Goal: Information Seeking & Learning: Check status

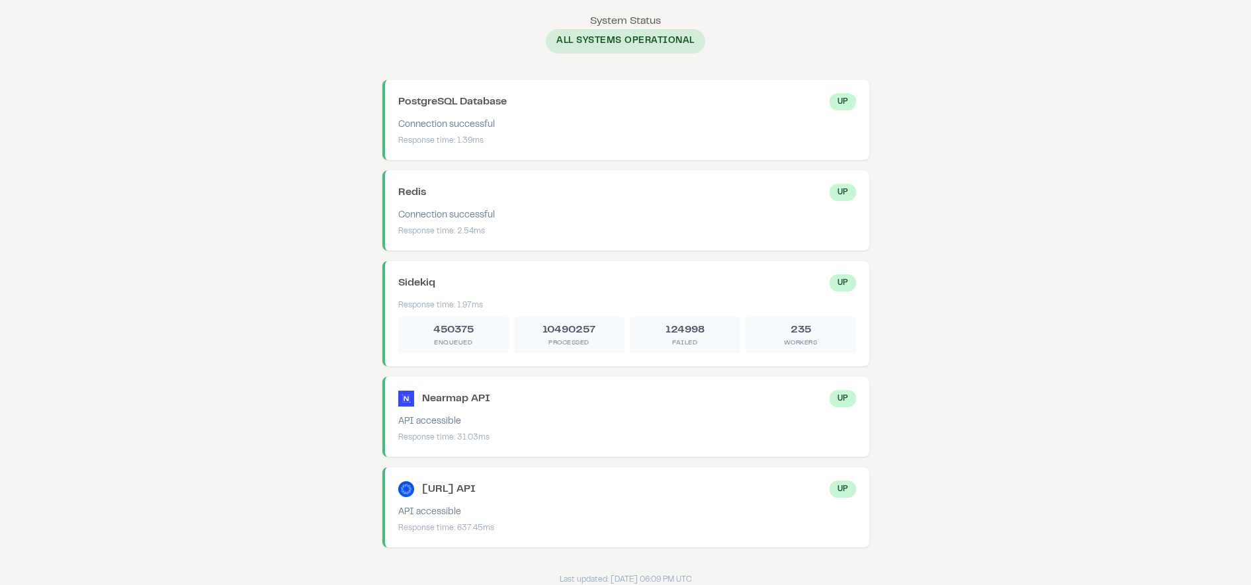
scroll to position [14, 0]
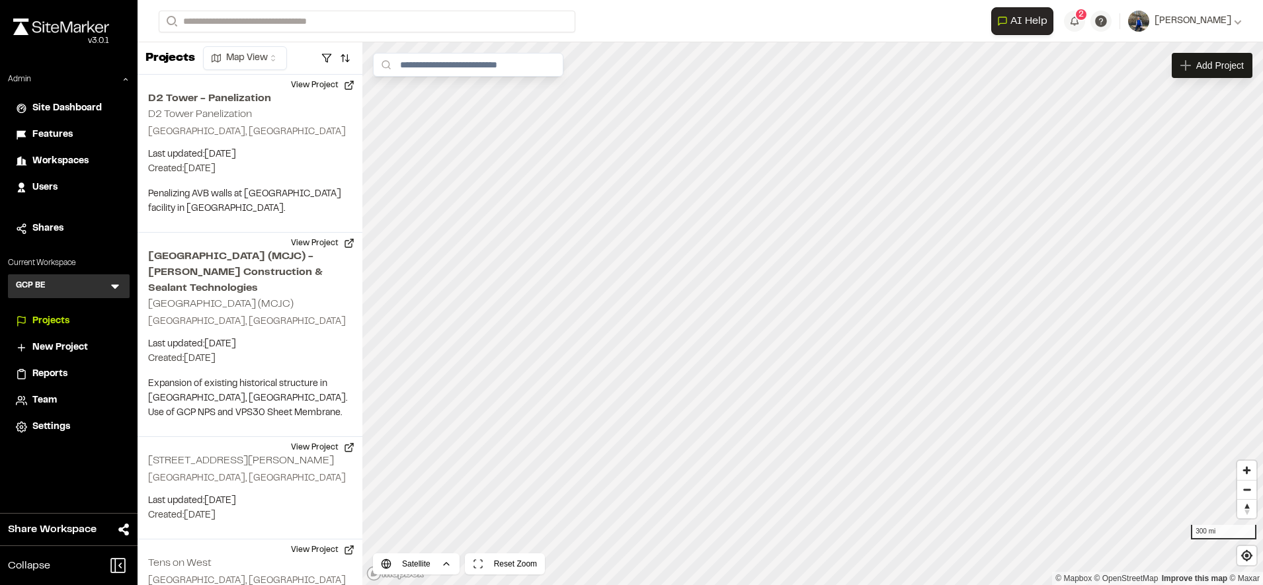
click at [111, 284] on icon at bounding box center [114, 286] width 13 height 13
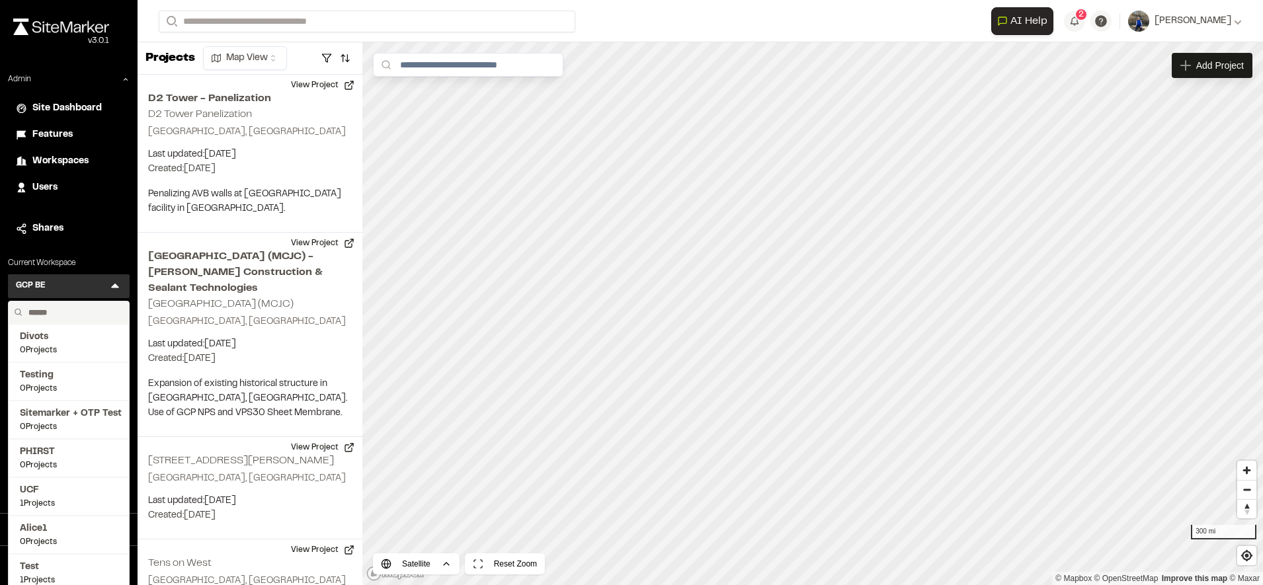
click at [85, 311] on input "text" at bounding box center [73, 313] width 101 height 22
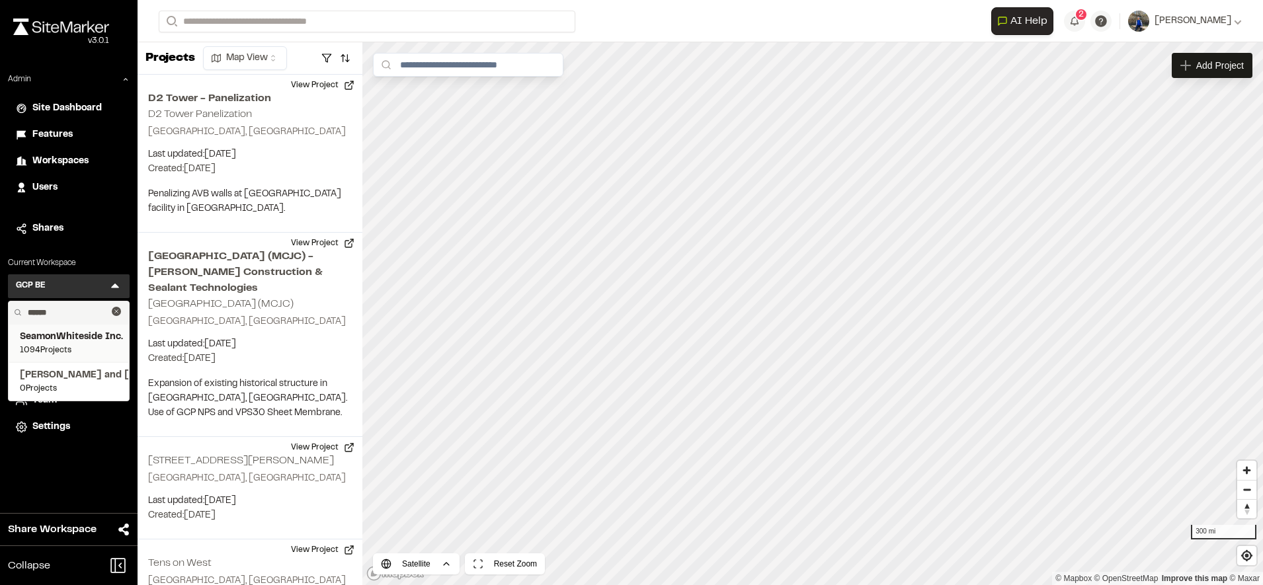
type input "******"
click at [51, 344] on span "SeamonWhiteside Inc." at bounding box center [69, 337] width 98 height 15
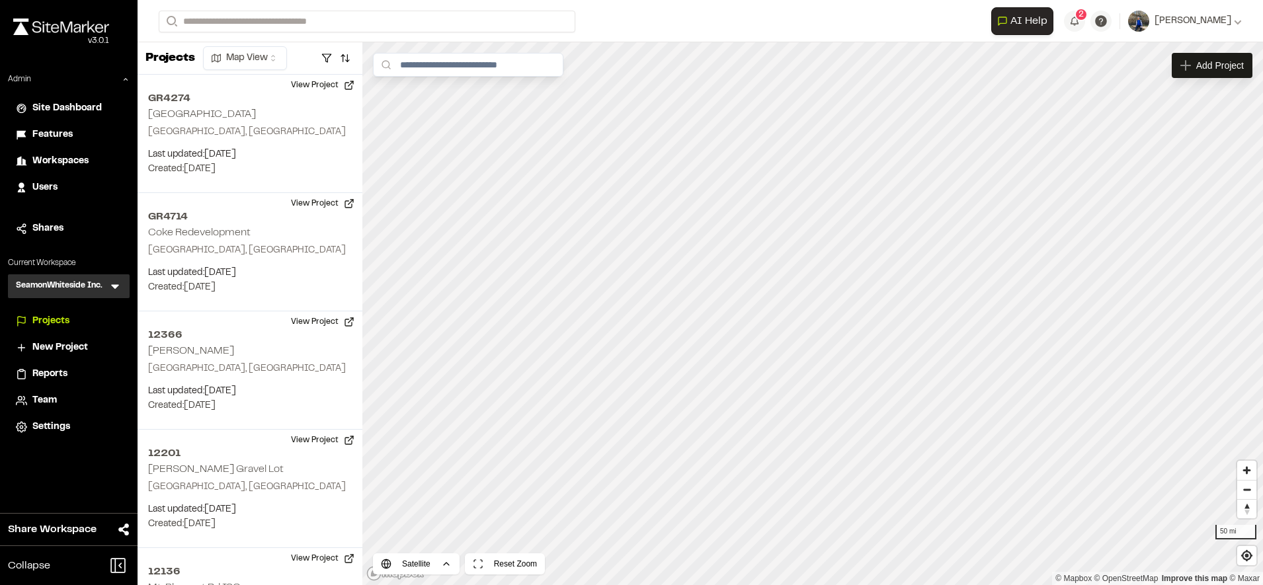
click at [43, 394] on span "Team" at bounding box center [44, 400] width 24 height 15
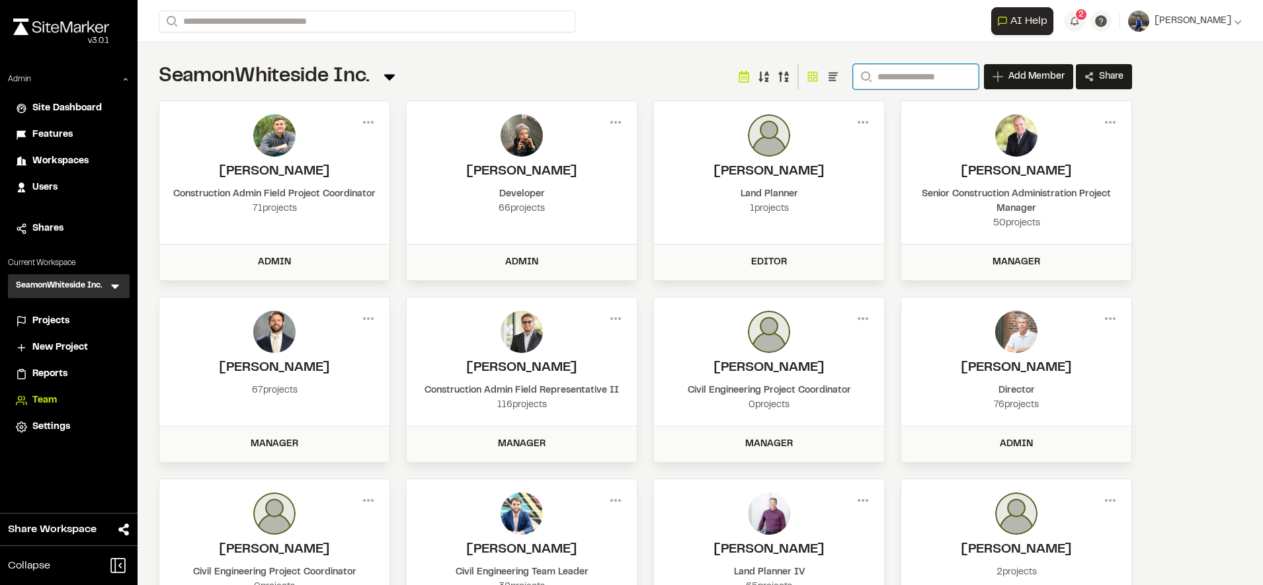
click at [887, 79] on input "Search" at bounding box center [916, 76] width 126 height 25
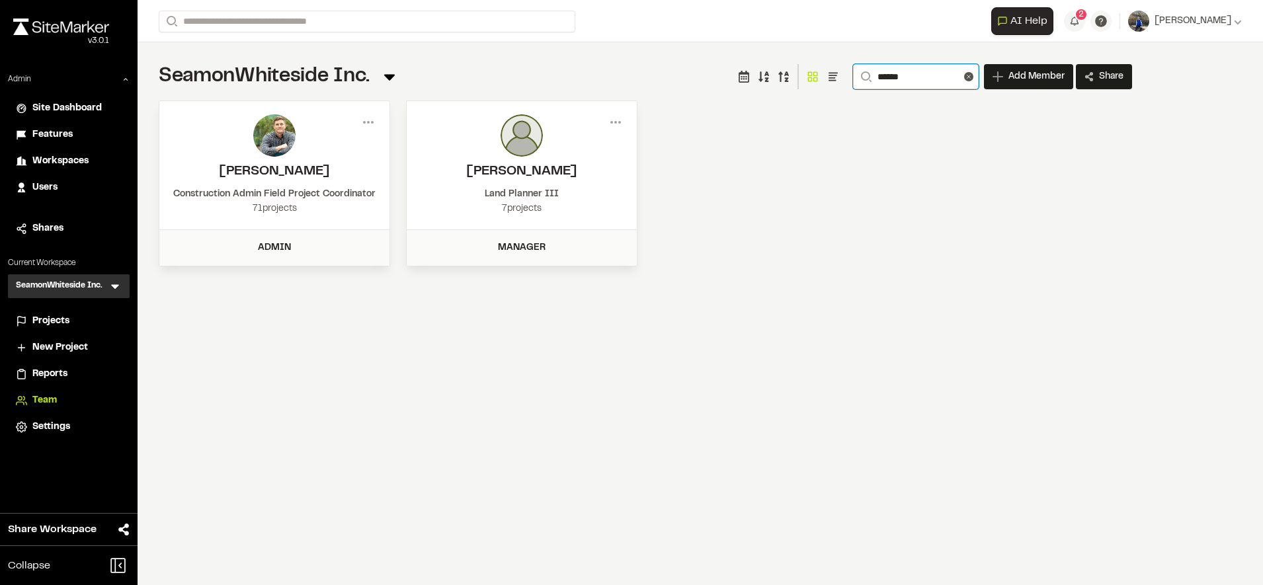
type input "******"
click at [63, 323] on span "Projects" at bounding box center [50, 321] width 37 height 15
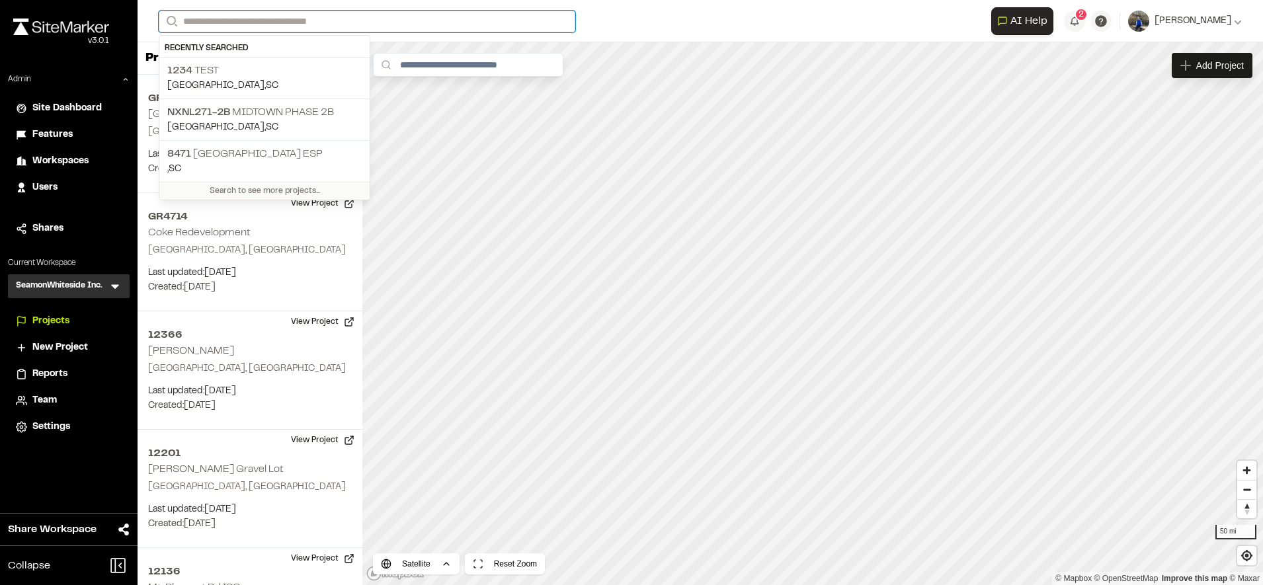
click at [381, 17] on input "Search" at bounding box center [367, 22] width 417 height 22
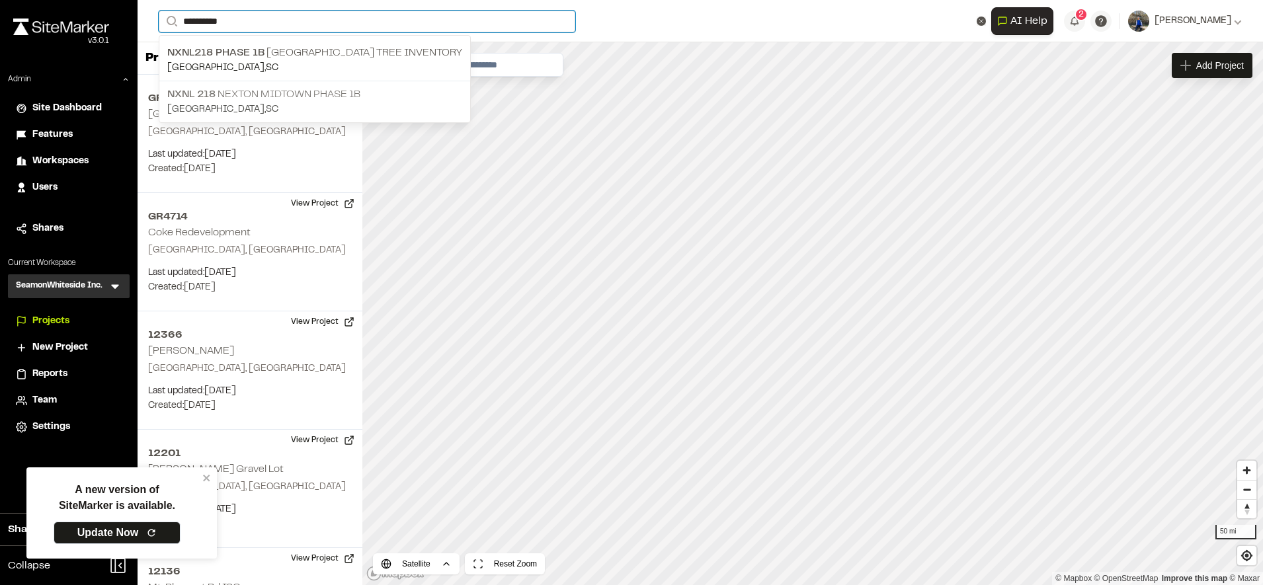
type input "**********"
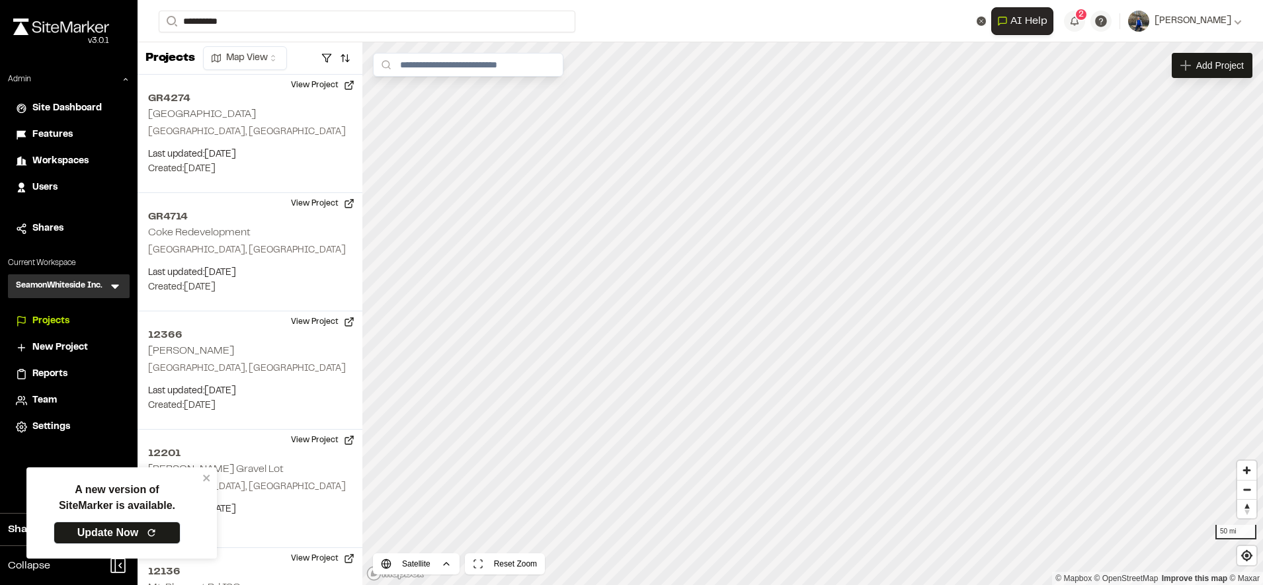
click at [319, 99] on p "NXNL 218 Nexton Midtown Phase 1B" at bounding box center [314, 95] width 295 height 16
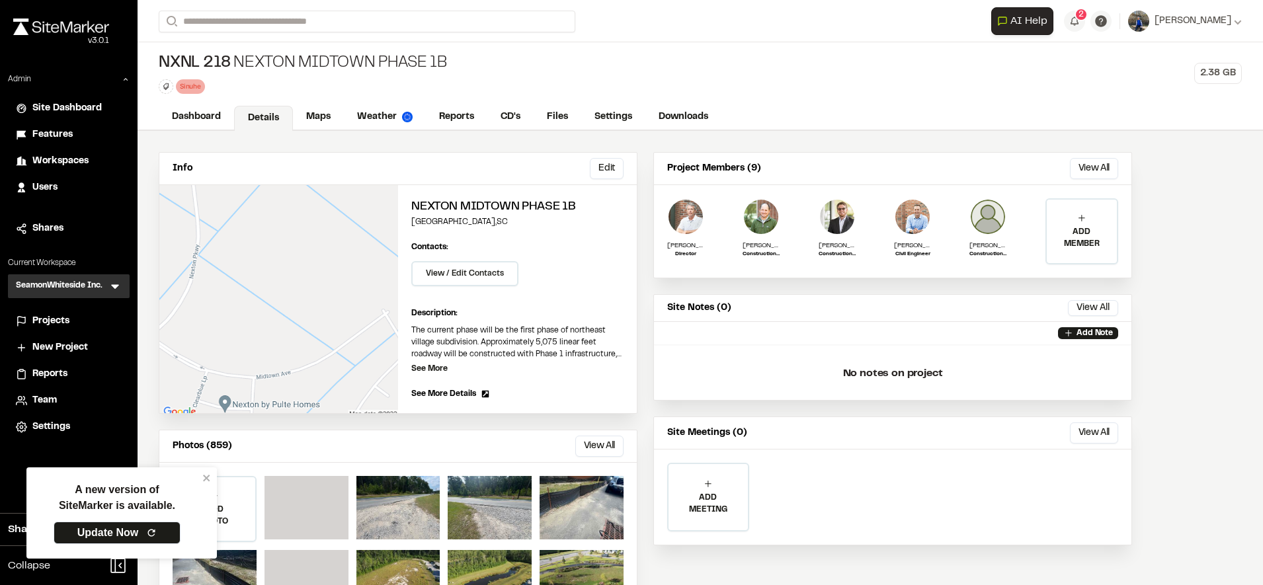
scroll to position [63, 0]
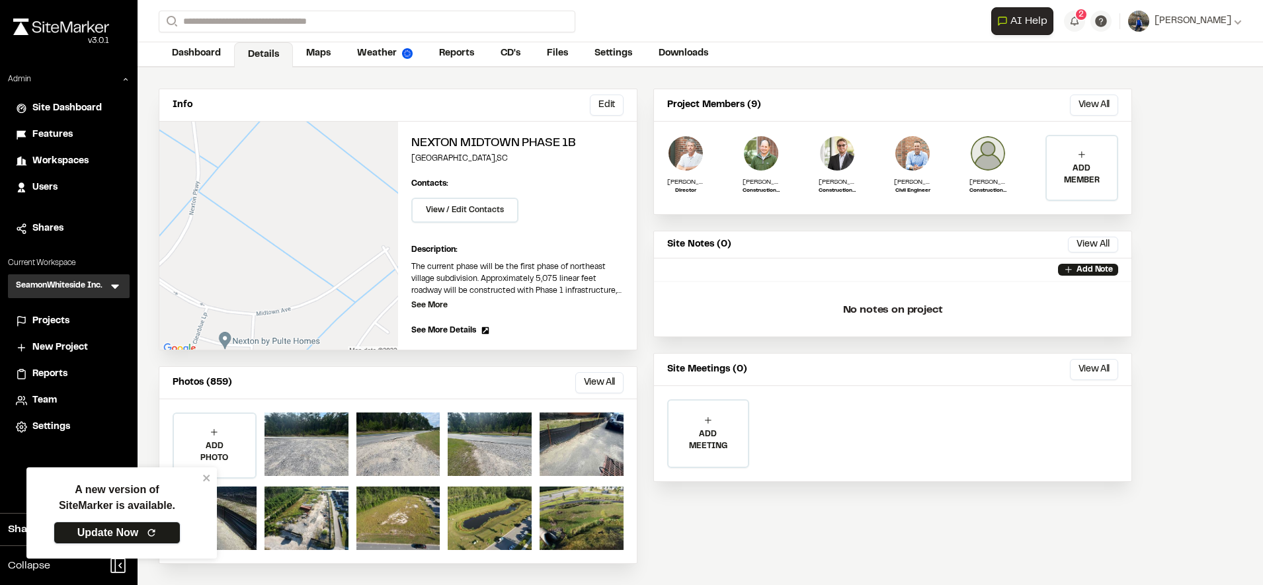
click at [147, 530] on icon at bounding box center [151, 533] width 11 height 11
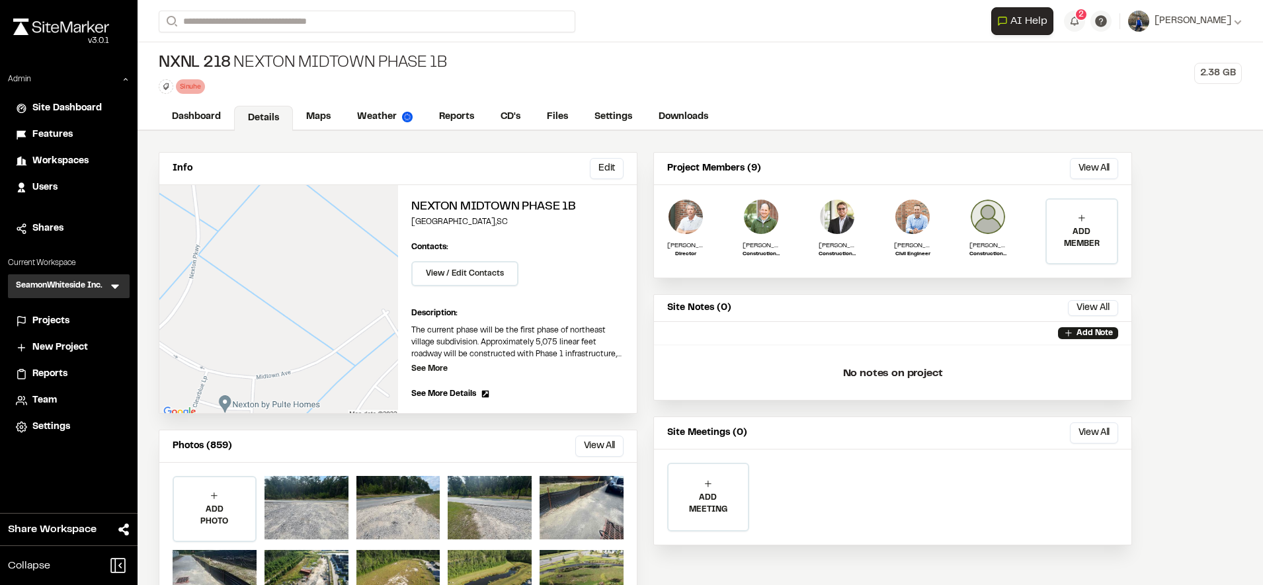
click at [79, 314] on div "Projects" at bounding box center [76, 321] width 89 height 15
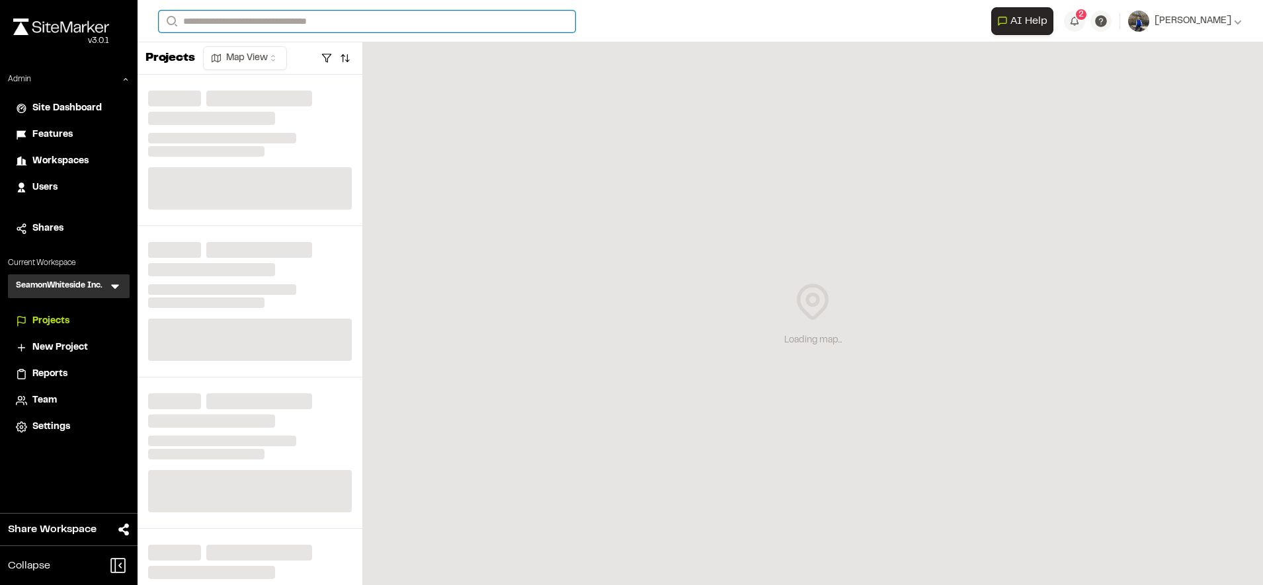
click at [309, 13] on input "Search" at bounding box center [367, 22] width 417 height 22
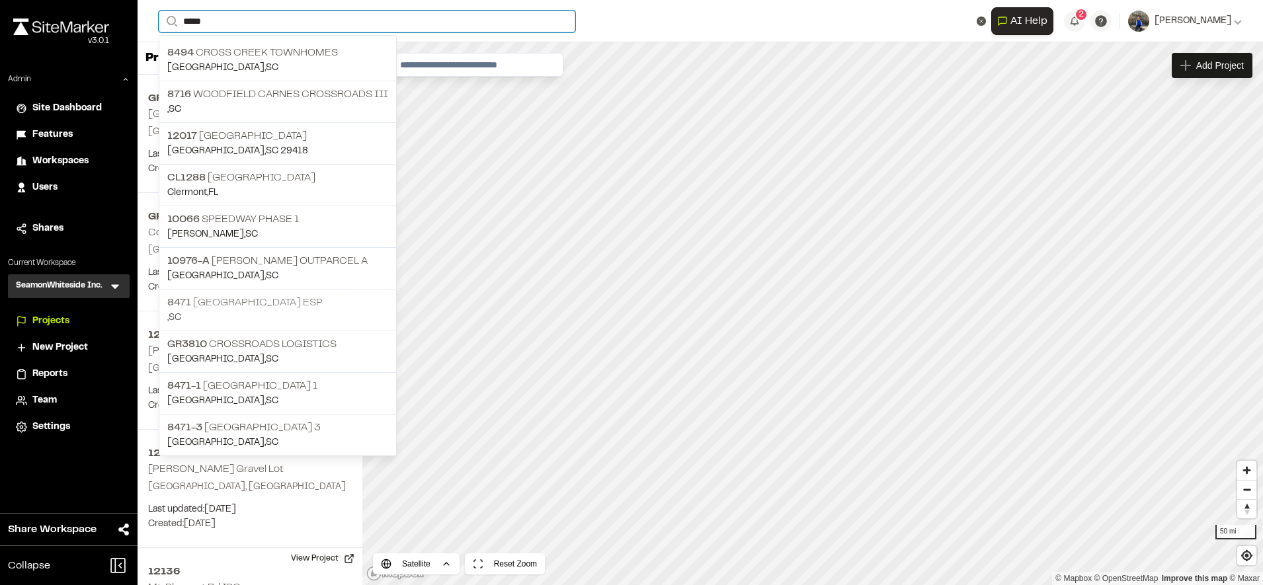
type input "*****"
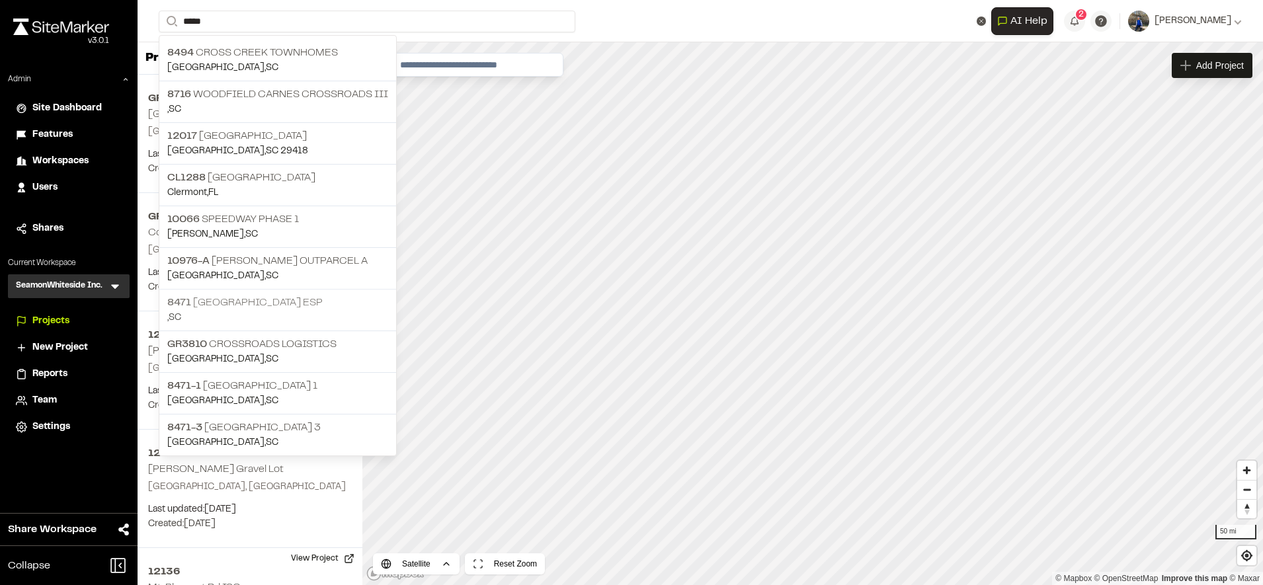
click at [257, 303] on p "8471 Crossroads Industrial Park ESP" at bounding box center [277, 303] width 221 height 16
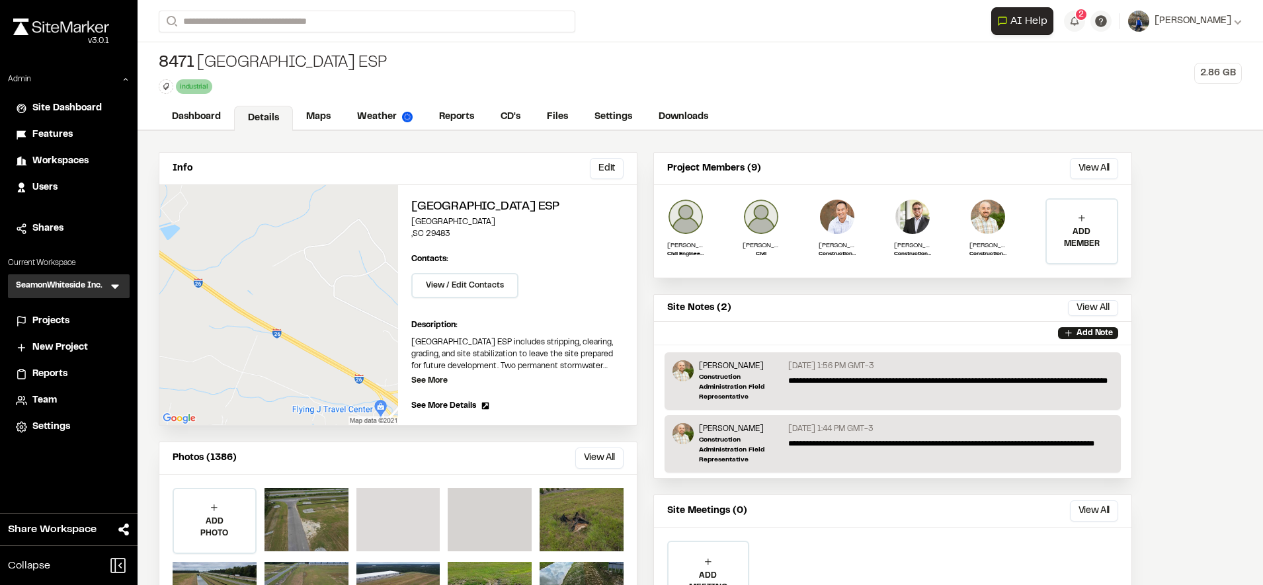
scroll to position [75, 0]
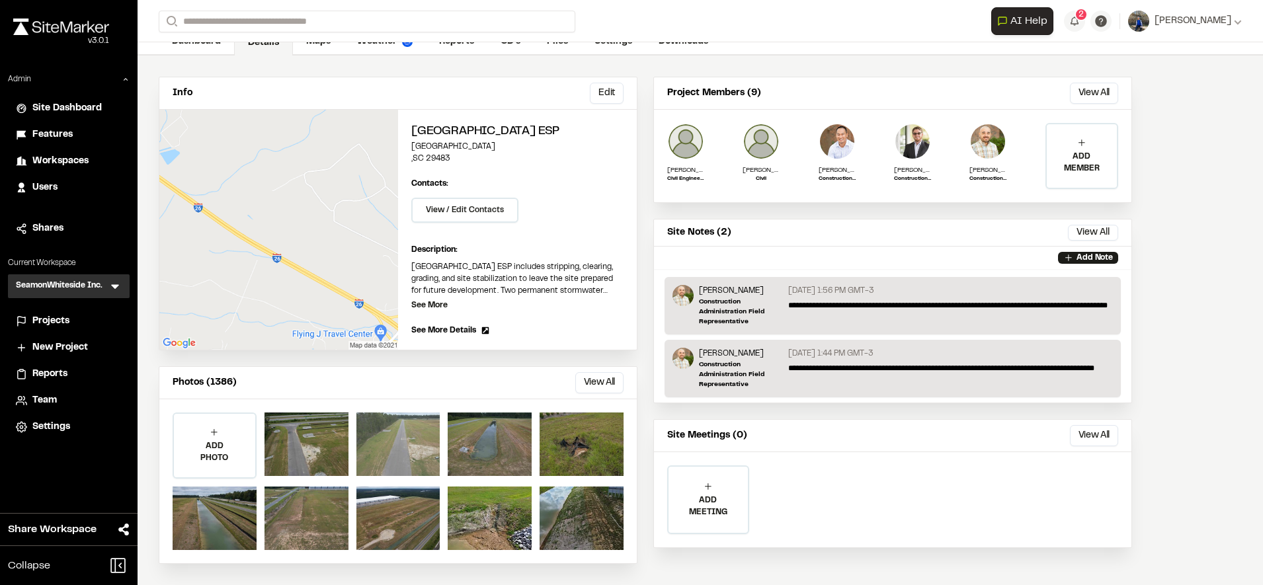
click at [405, 444] on div at bounding box center [398, 444] width 84 height 63
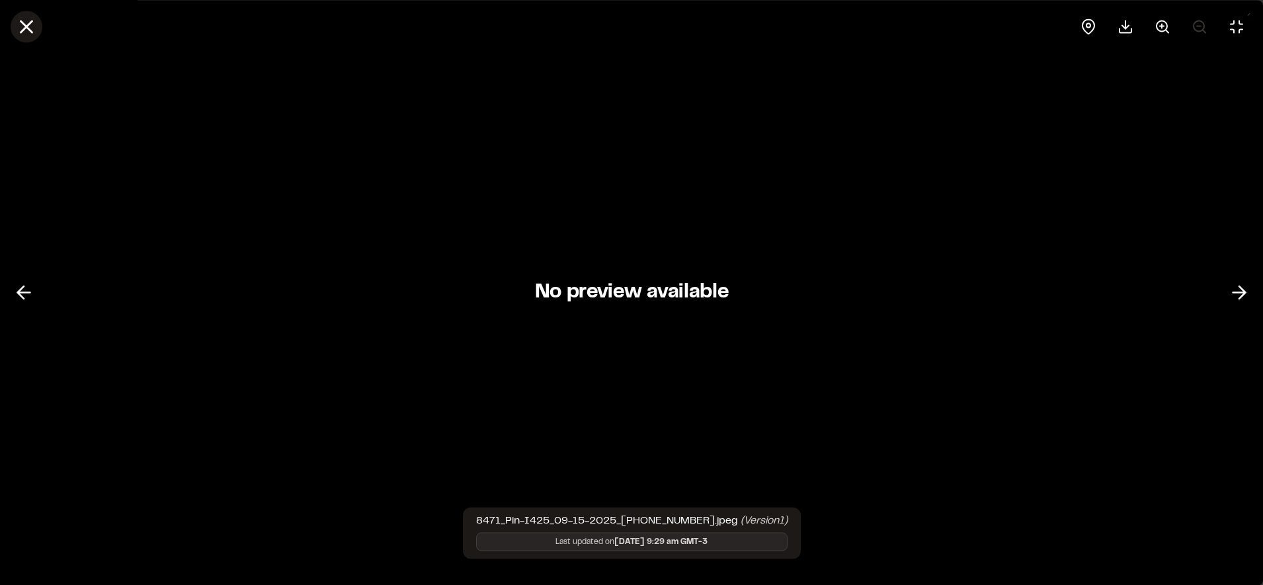
click at [27, 25] on line at bounding box center [26, 26] width 11 height 11
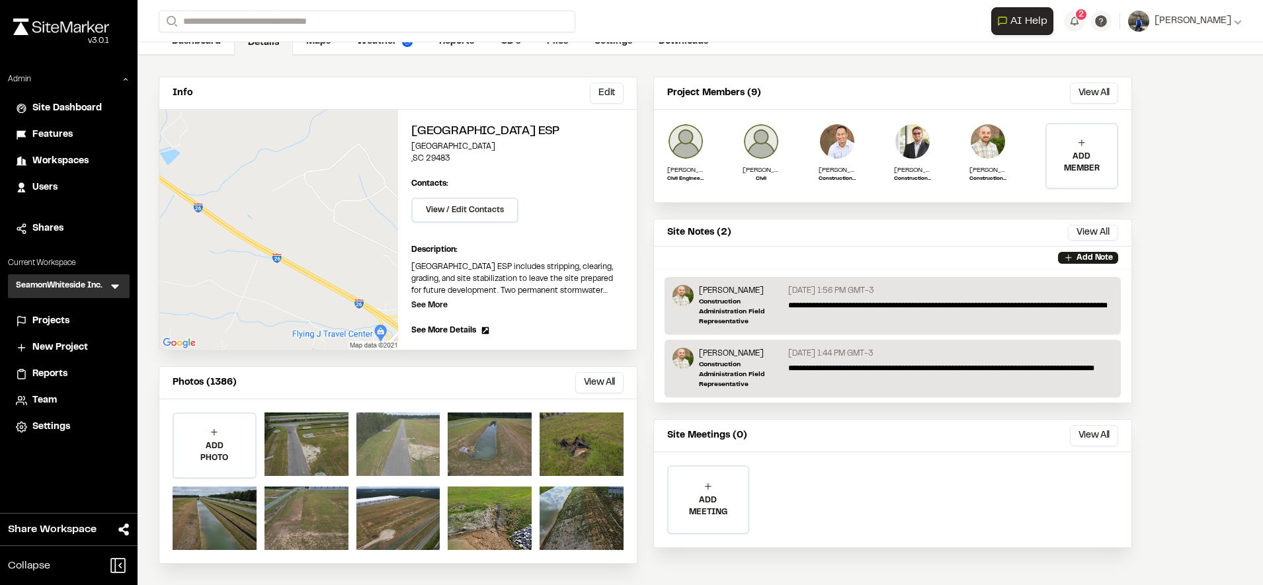
click at [395, 450] on div at bounding box center [398, 444] width 84 height 63
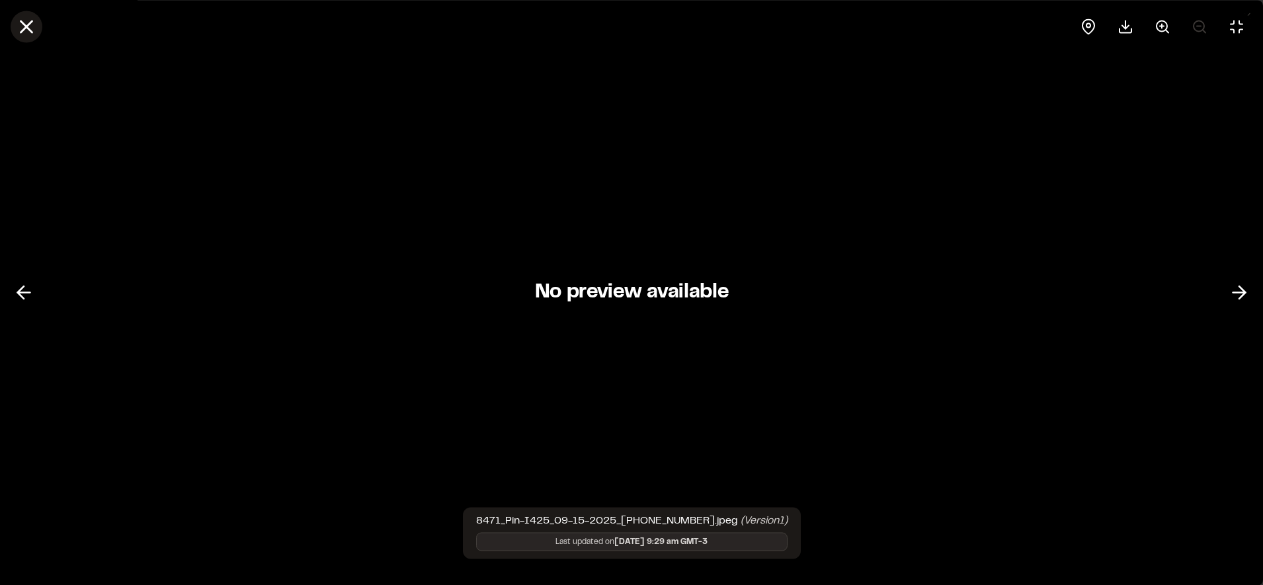
click at [34, 24] on icon at bounding box center [26, 26] width 22 height 22
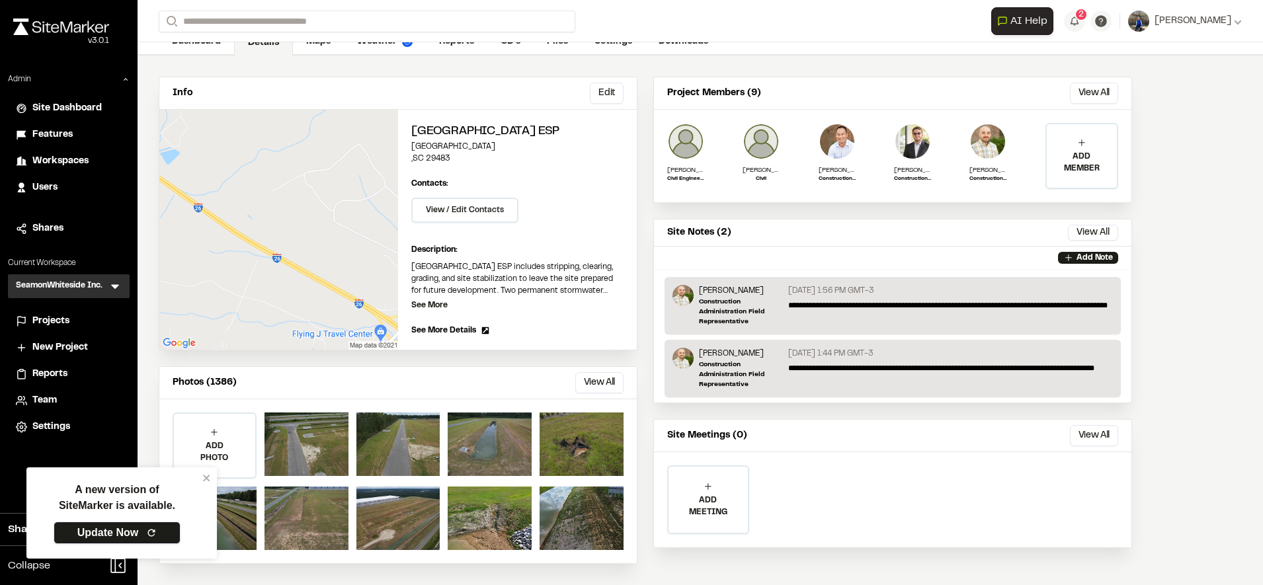
click at [92, 534] on link "Update Now" at bounding box center [117, 533] width 127 height 22
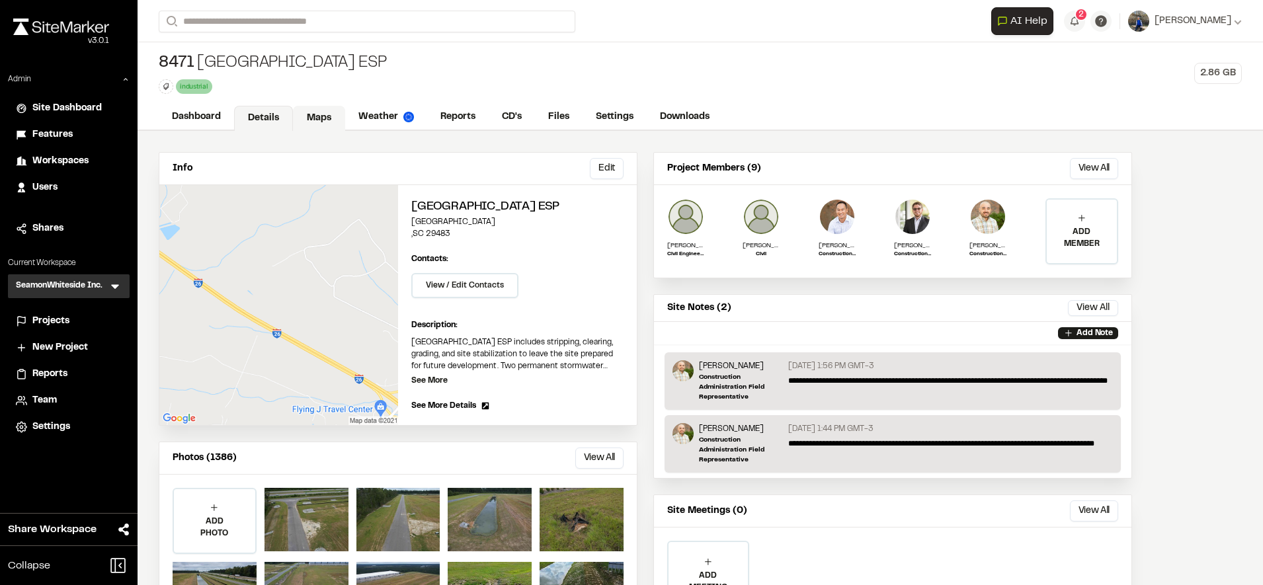
click at [325, 122] on link "Maps" at bounding box center [319, 118] width 52 height 25
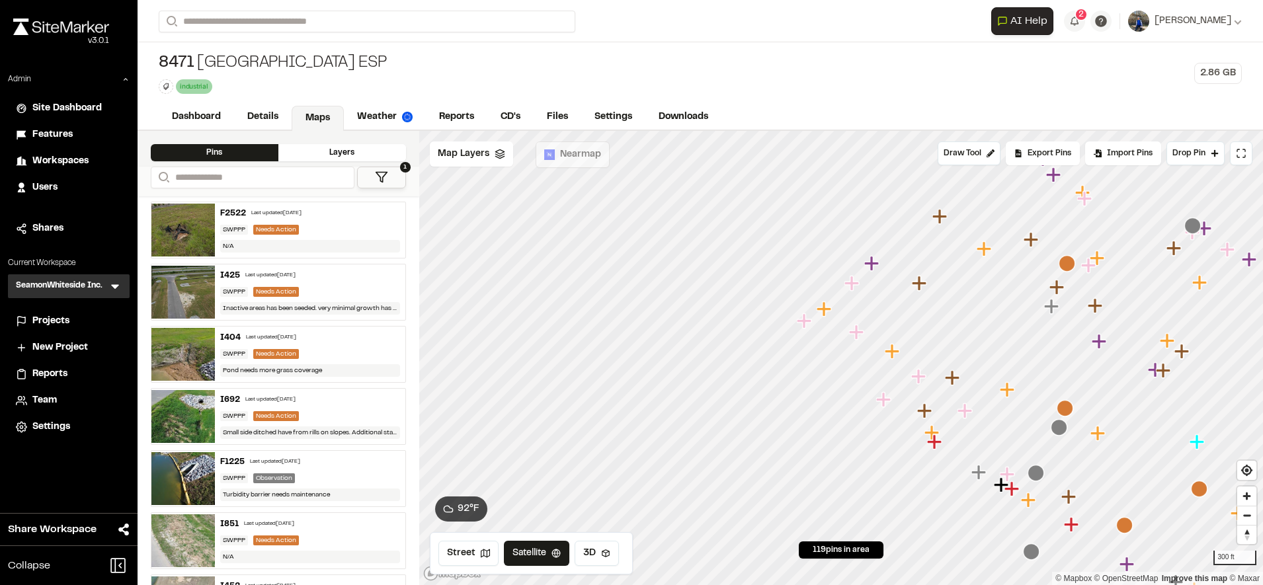
click at [71, 321] on div "Projects" at bounding box center [76, 321] width 89 height 15
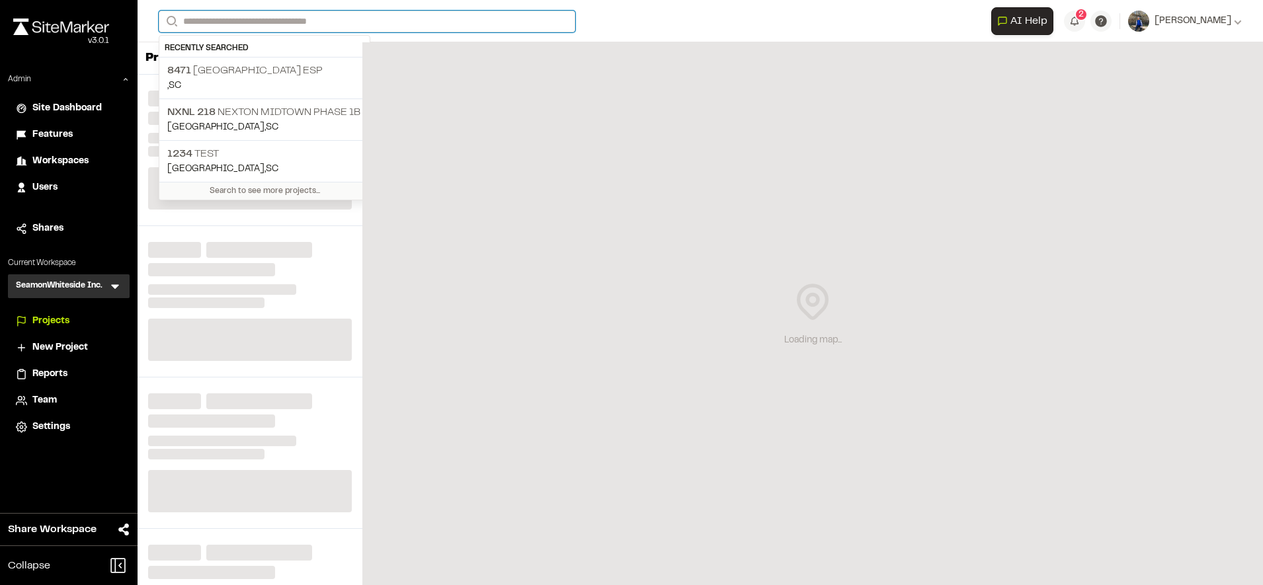
click at [224, 21] on input "Search" at bounding box center [367, 22] width 417 height 22
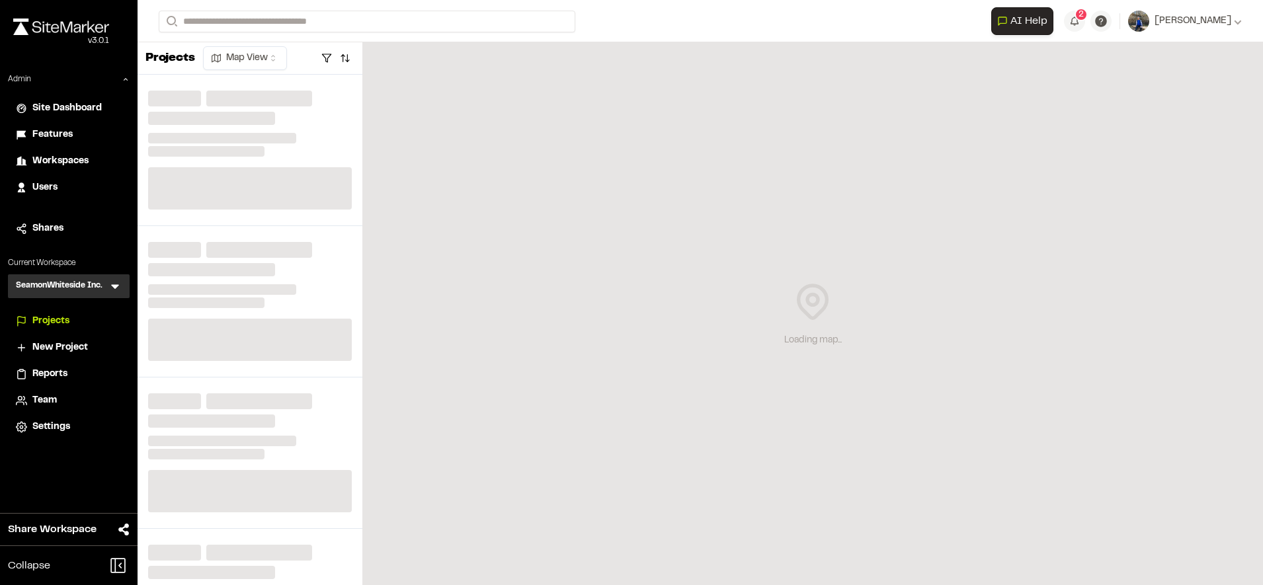
click at [251, 122] on p "[GEOGRAPHIC_DATA] , [GEOGRAPHIC_DATA]" at bounding box center [264, 127] width 194 height 15
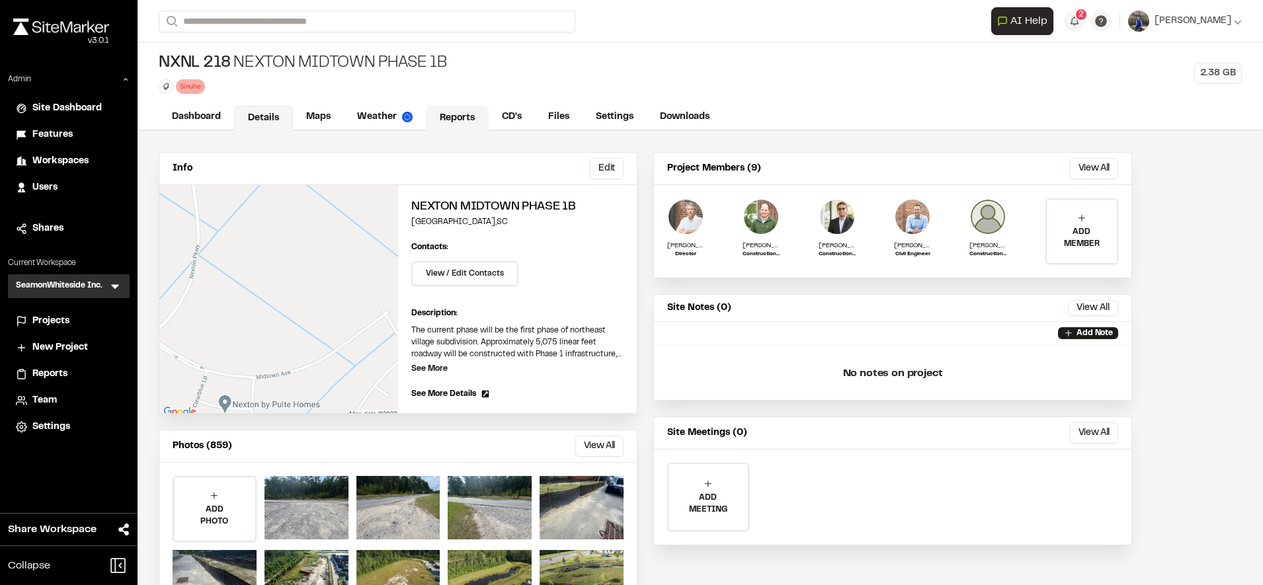
click at [446, 118] on link "Reports" at bounding box center [457, 118] width 63 height 25
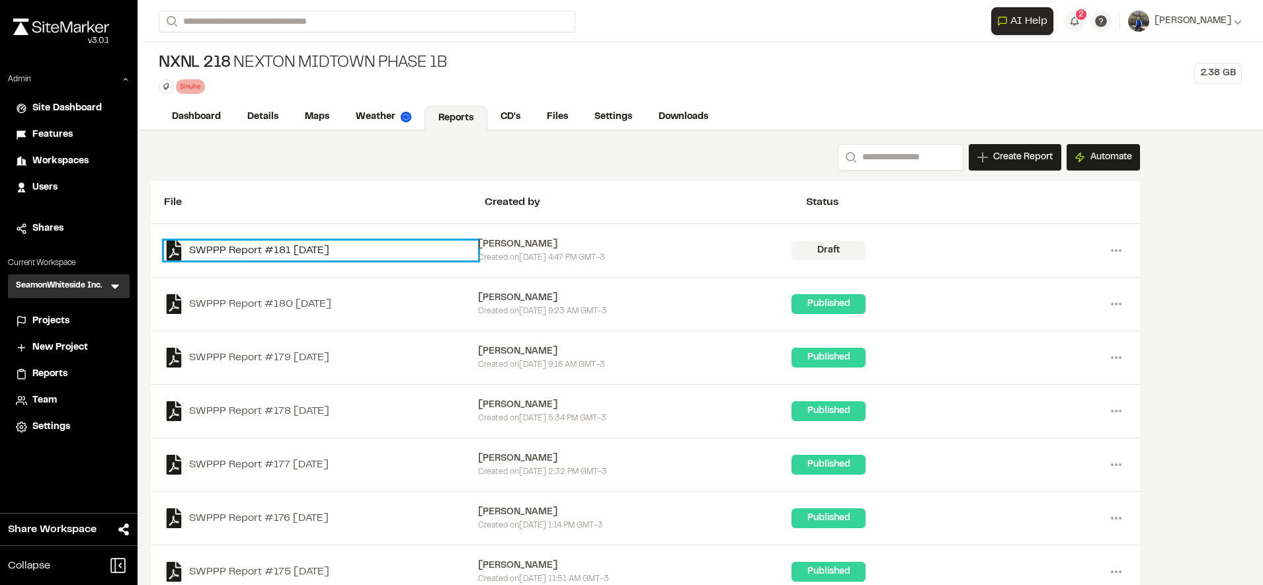
click at [304, 251] on link "SWPPP Report #181 [DATE]" at bounding box center [321, 251] width 314 height 20
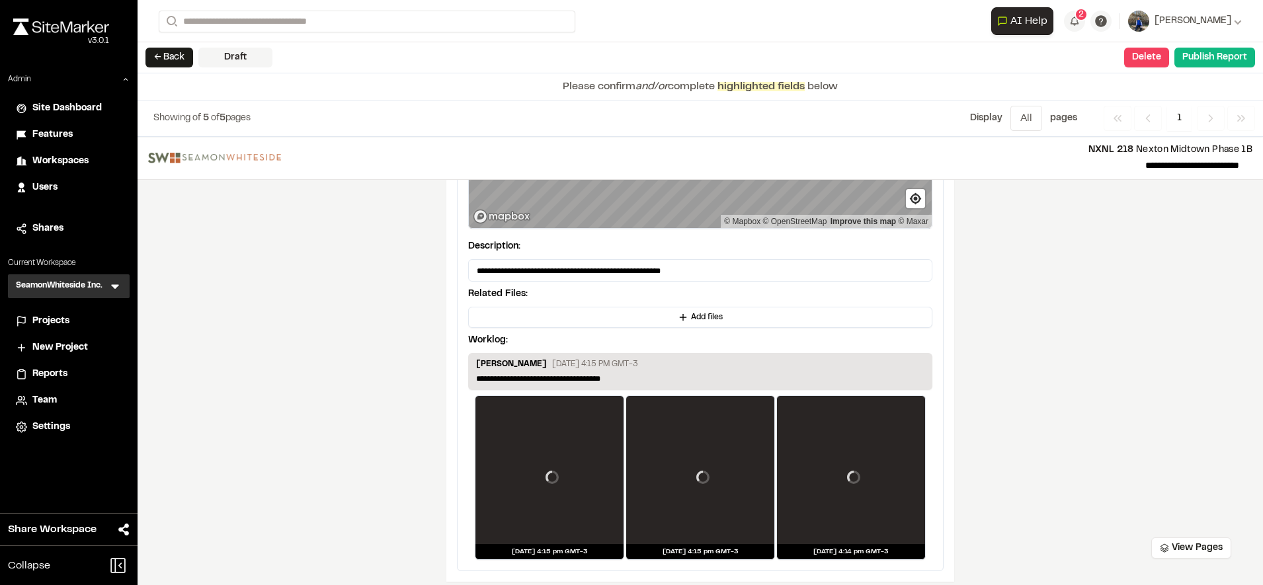
scroll to position [2267, 0]
